Goal: Information Seeking & Learning: Learn about a topic

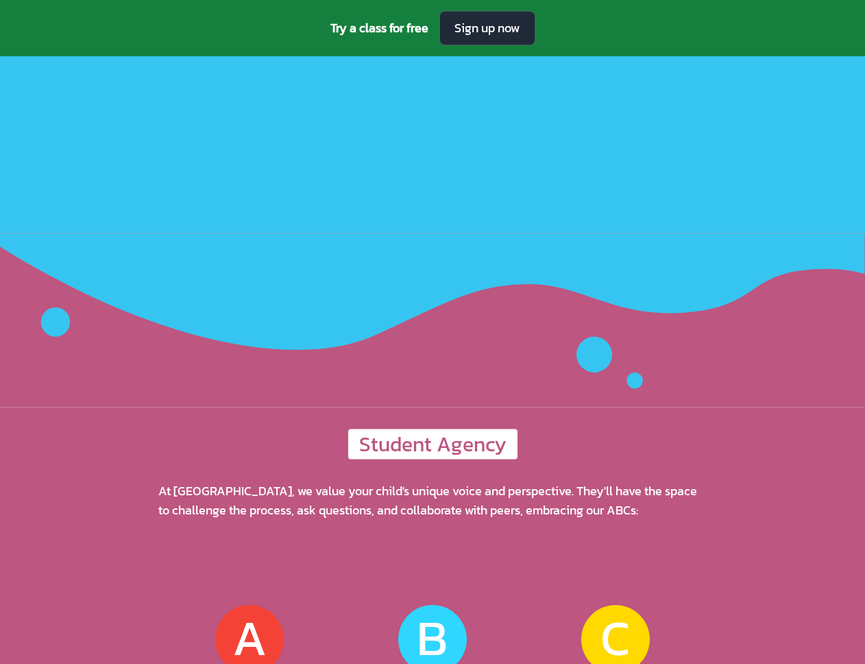
scroll to position [4715, 0]
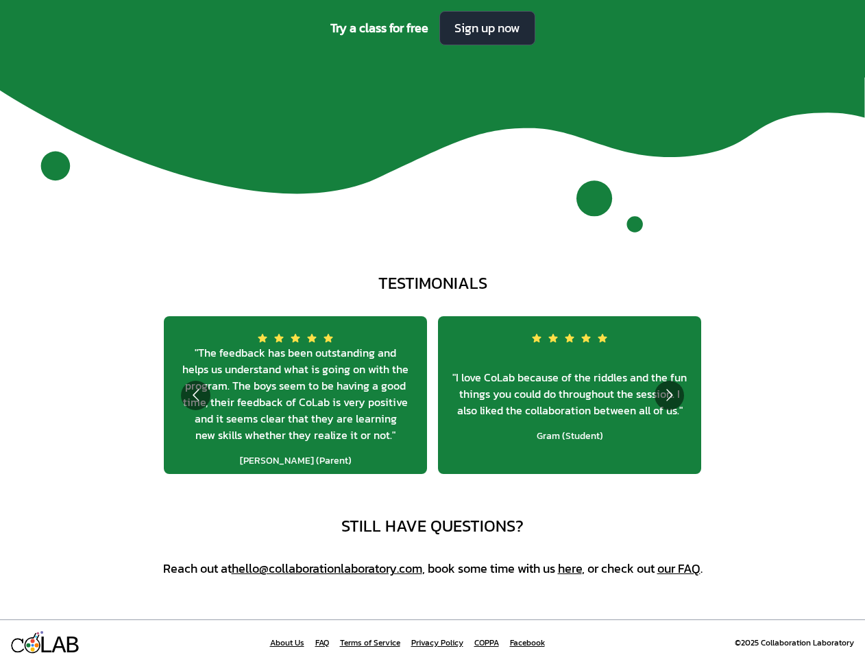
click at [284, 644] on link "About Us" at bounding box center [287, 642] width 34 height 11
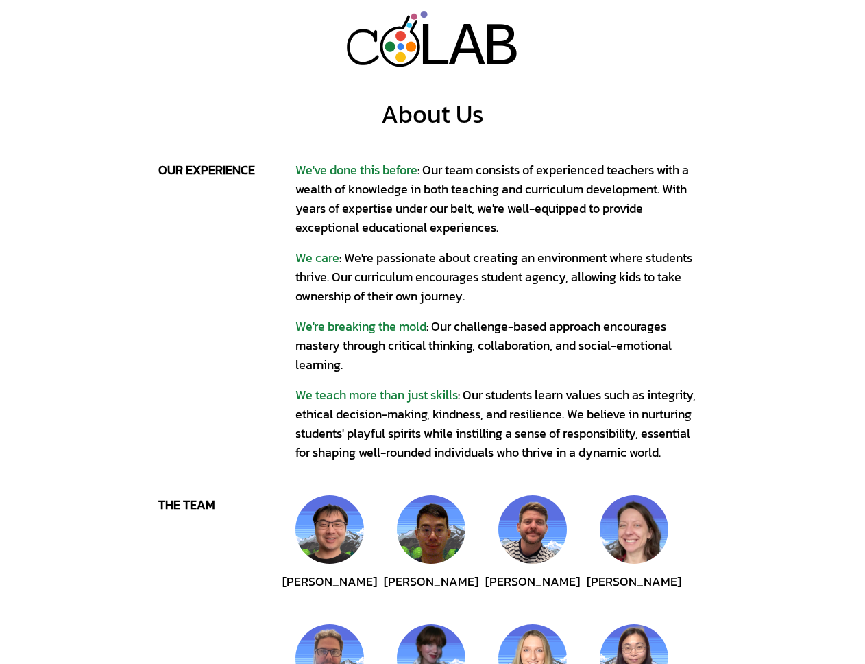
click at [830, 350] on div "L L A A B B About Us our experience We've done this before : Our team consists …" at bounding box center [432, 609] width 865 height 1218
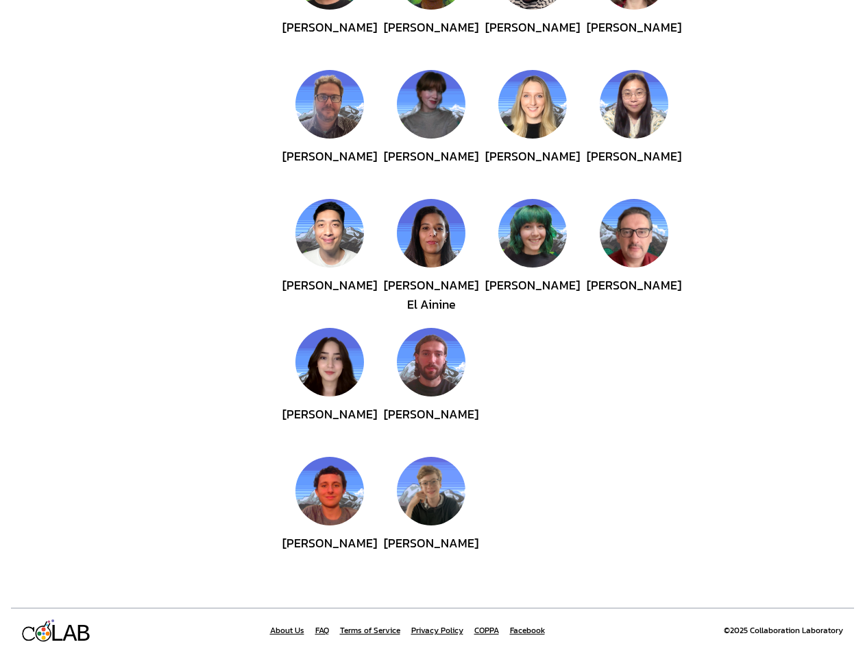
click at [322, 627] on link "FAQ" at bounding box center [322, 630] width 14 height 11
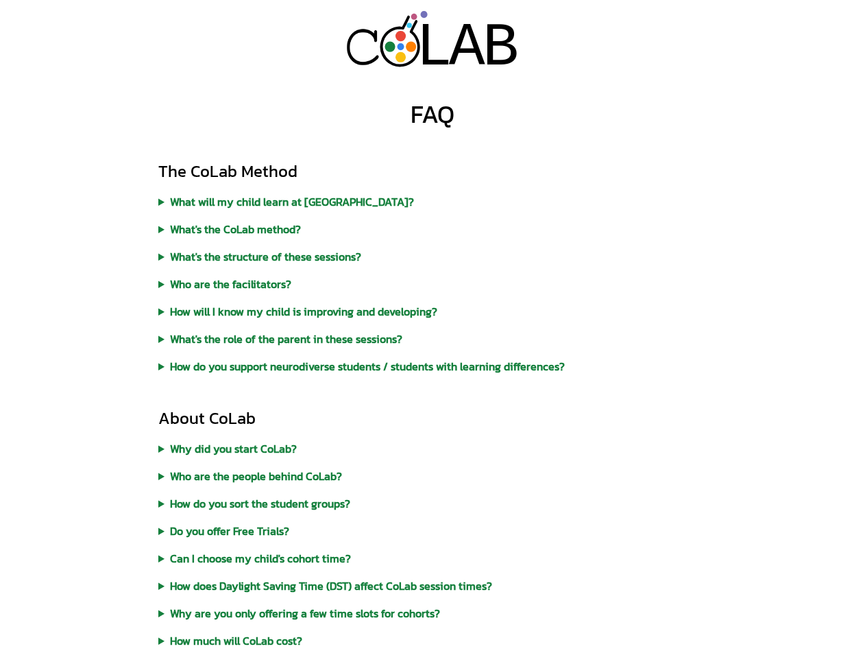
click at [808, 374] on div "L L A A B B FAQ The CoLab Method What will my child learn at CoLab? In addition…" at bounding box center [432, 574] width 865 height 1149
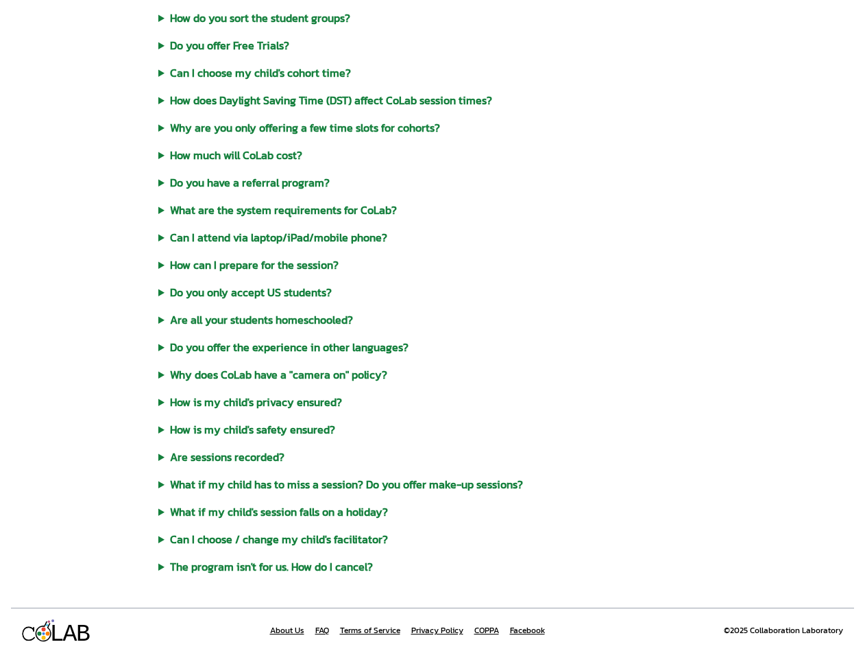
click at [440, 635] on link "Privacy Policy" at bounding box center [437, 630] width 52 height 11
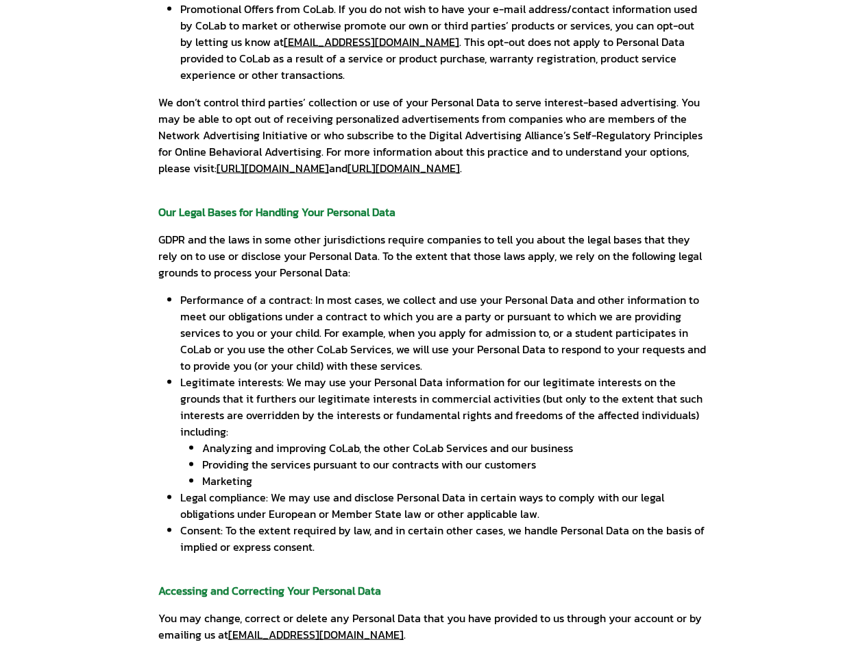
scroll to position [5922, 0]
